Goal: Information Seeking & Learning: Learn about a topic

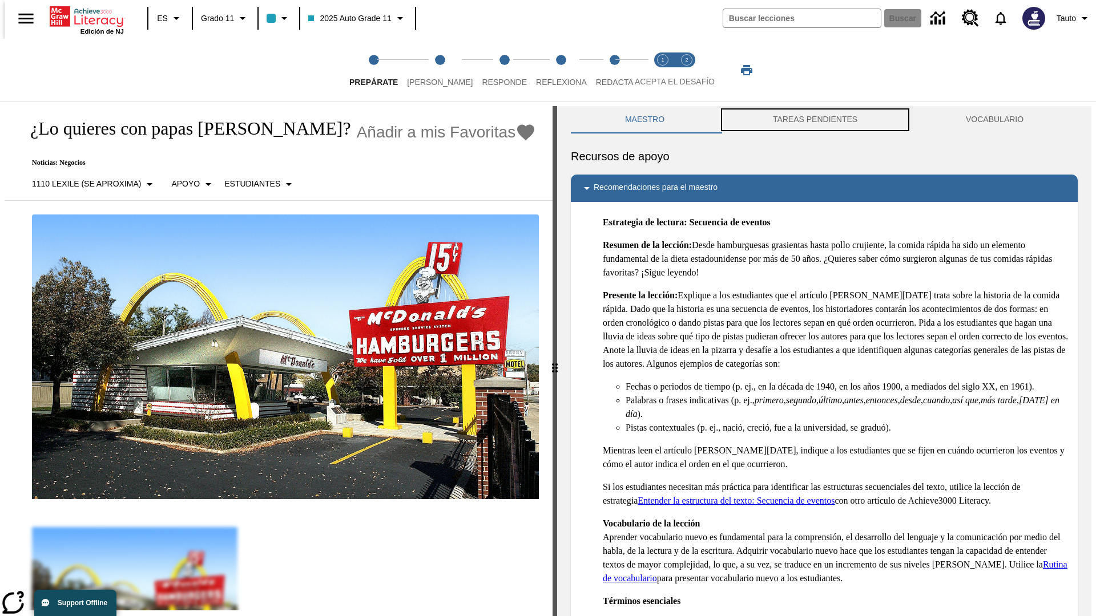
click at [815, 120] on button "TAREAS PENDIENTES" at bounding box center [814, 119] width 193 height 27
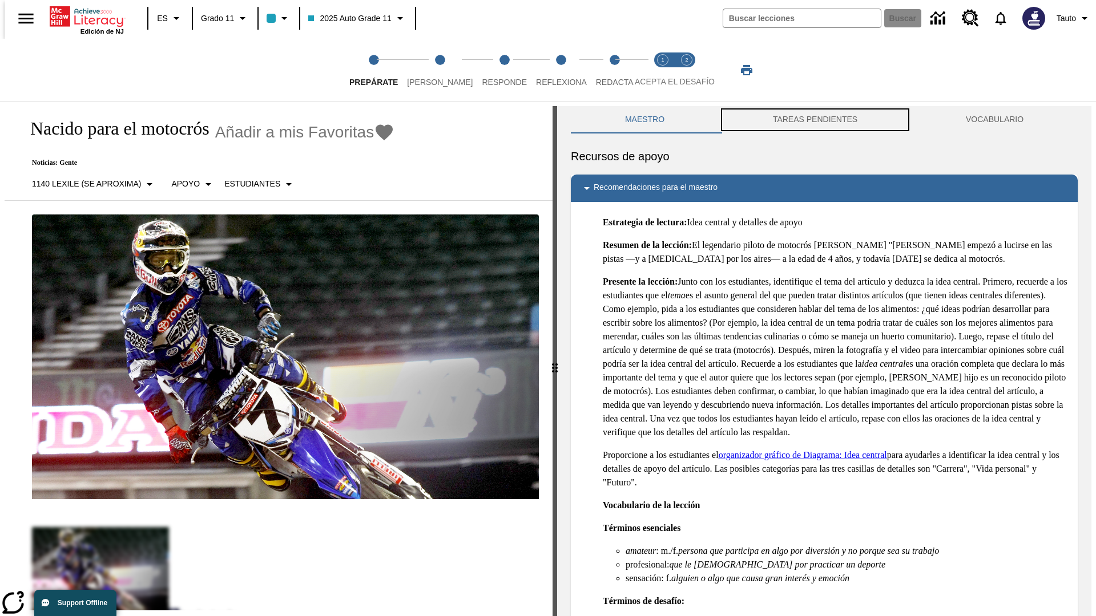
click at [815, 120] on button "TAREAS PENDIENTES" at bounding box center [814, 119] width 193 height 27
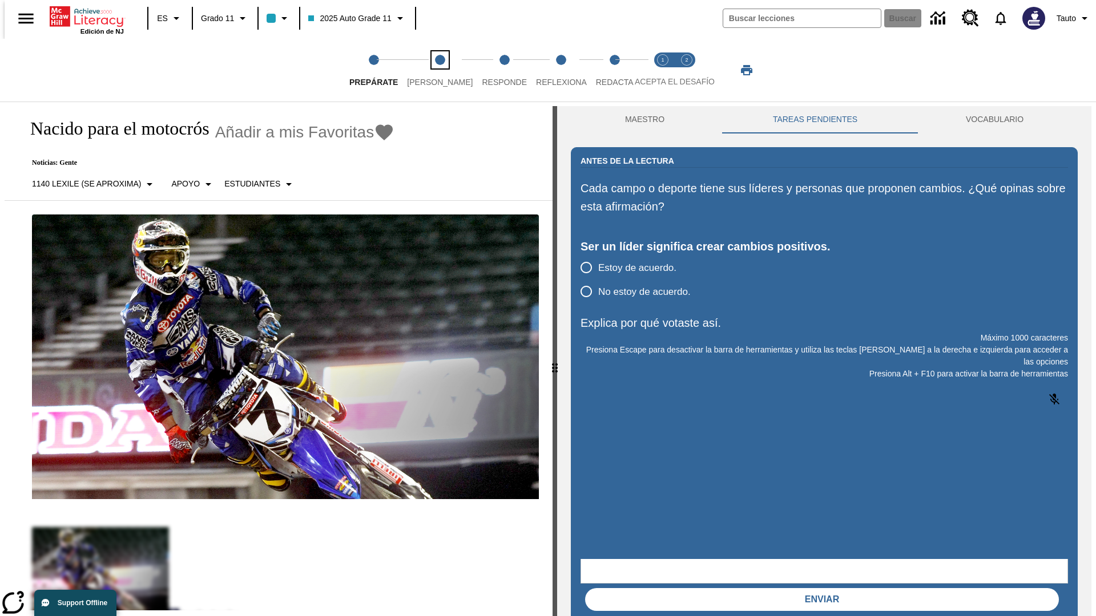
click at [430, 70] on span "[PERSON_NAME]" at bounding box center [440, 77] width 66 height 21
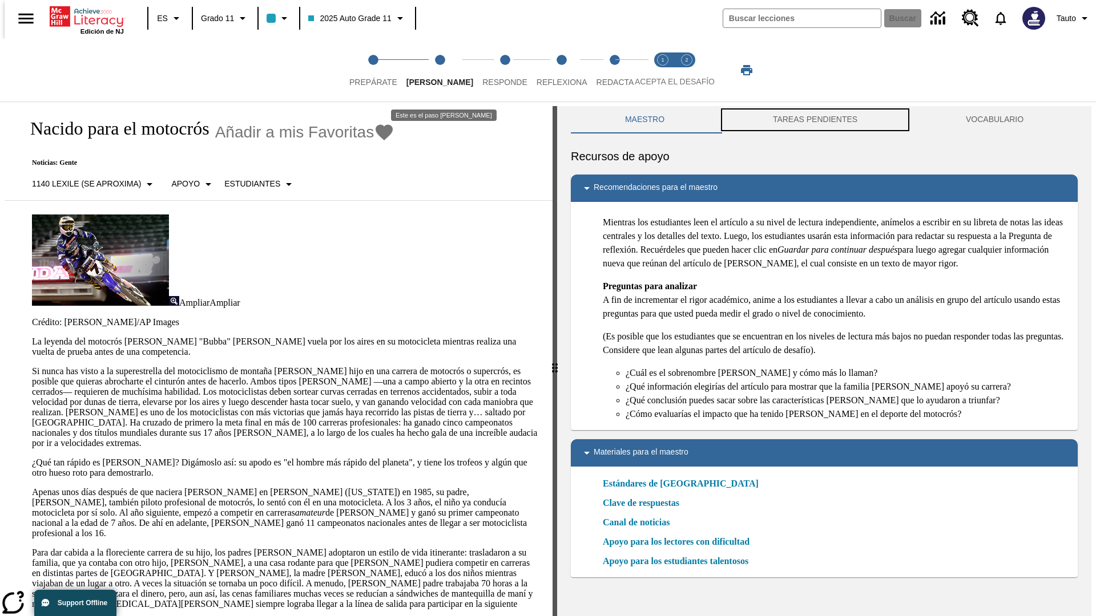
scroll to position [1, 0]
click at [815, 120] on button "TAREAS PENDIENTES" at bounding box center [814, 119] width 193 height 27
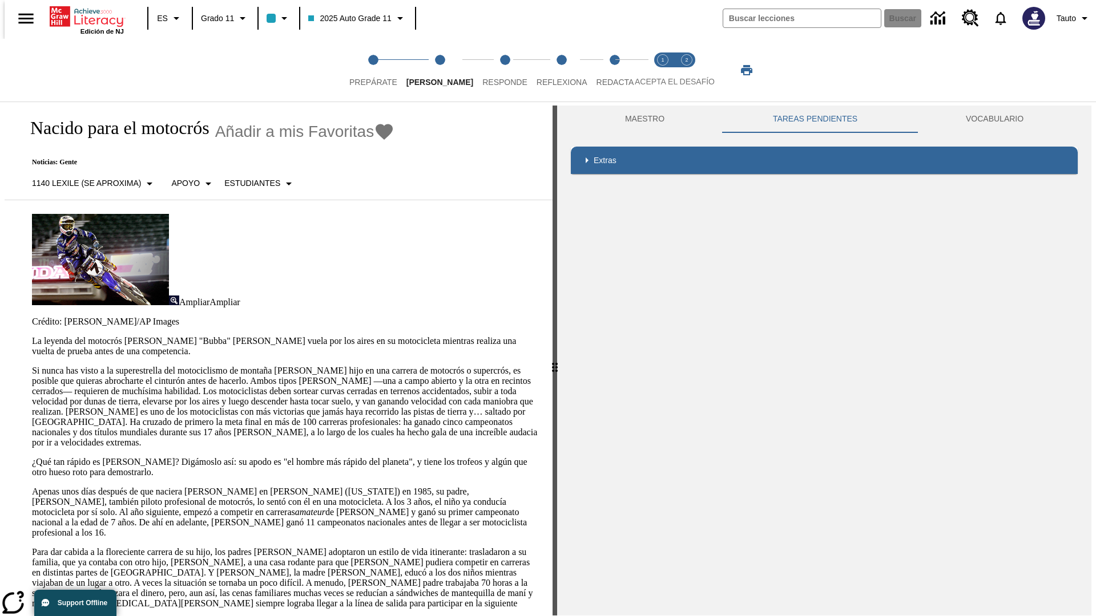
click at [32, 366] on p "Si nunca has visto a la superestrella del motociclismo de montaña [PERSON_NAME]…" at bounding box center [285, 407] width 507 height 82
